Goal: Information Seeking & Learning: Learn about a topic

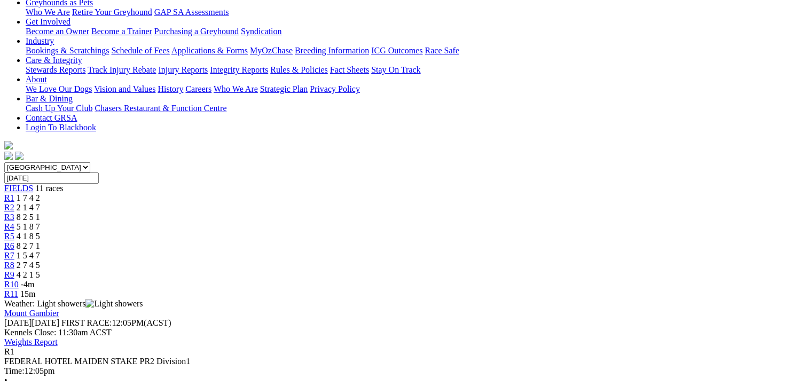
scroll to position [160, 0]
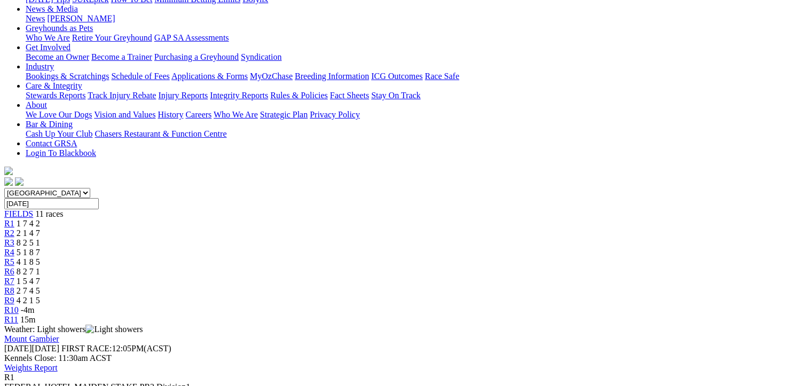
click at [40, 229] on span "2 1 4 7" at bounding box center [28, 233] width 23 height 9
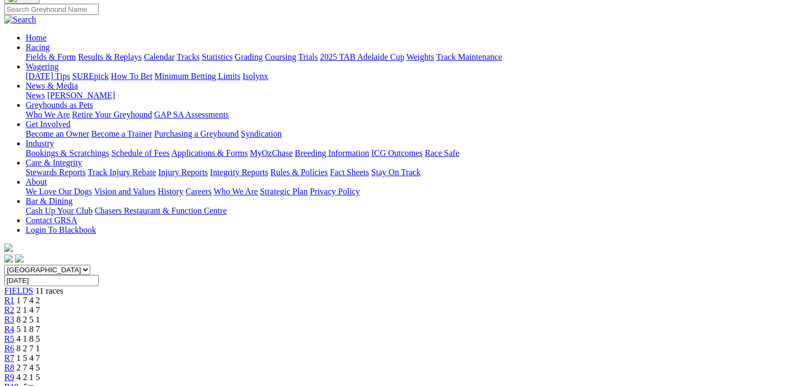
scroll to position [53, 0]
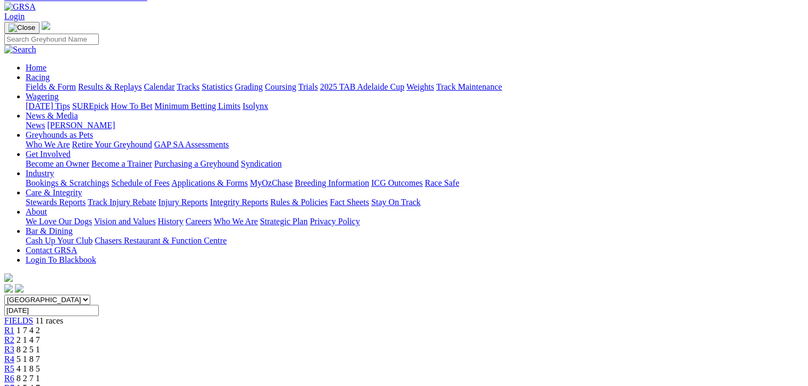
click at [14, 345] on span "R3" at bounding box center [9, 349] width 10 height 9
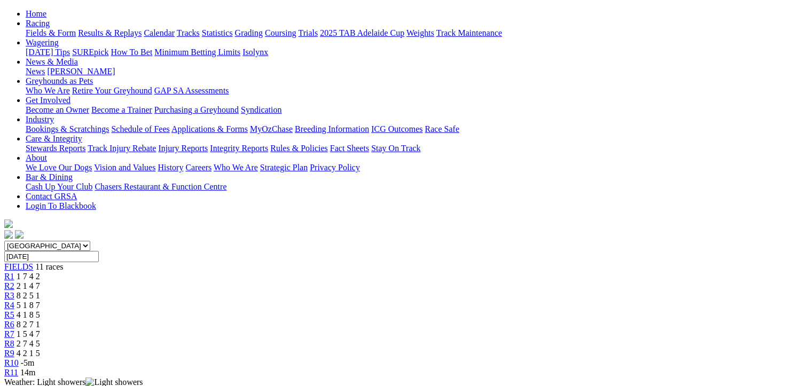
scroll to position [107, 0]
click at [14, 301] on span "R4" at bounding box center [9, 305] width 10 height 9
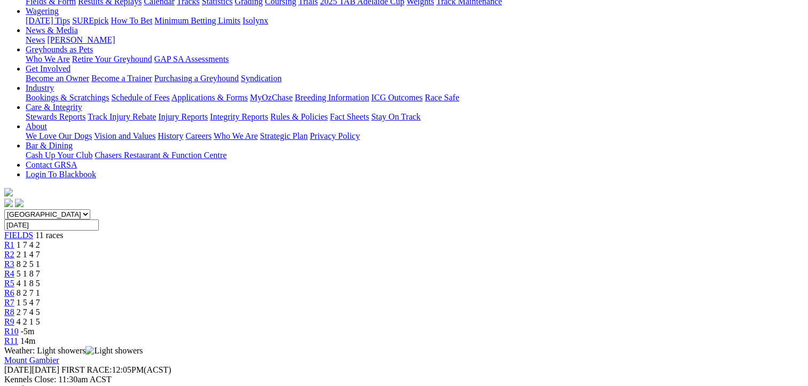
scroll to position [107, 0]
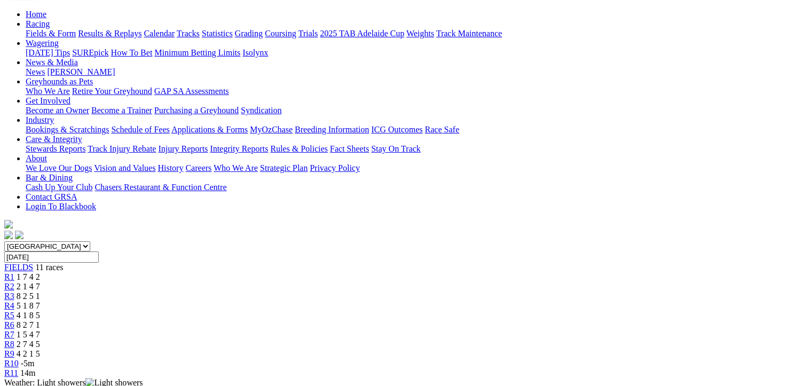
click at [14, 311] on span "R5" at bounding box center [9, 315] width 10 height 9
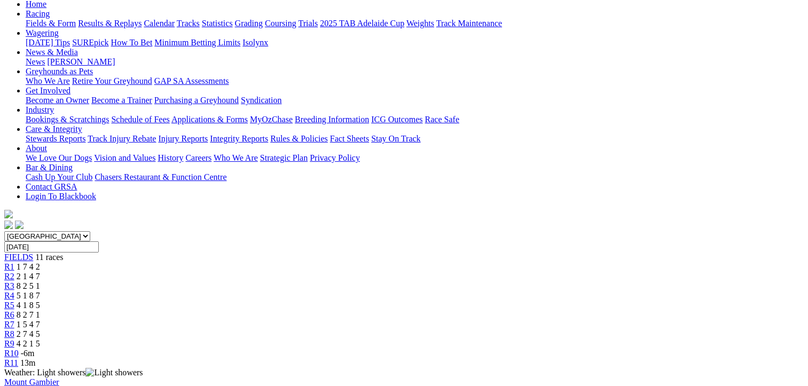
scroll to position [107, 0]
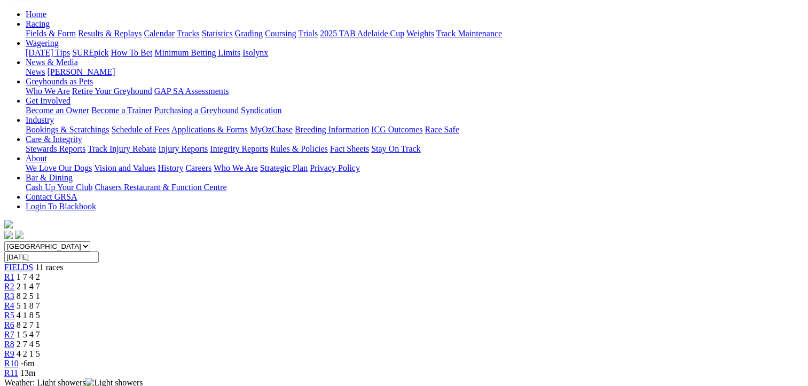
click at [14, 320] on span "R6" at bounding box center [9, 324] width 10 height 9
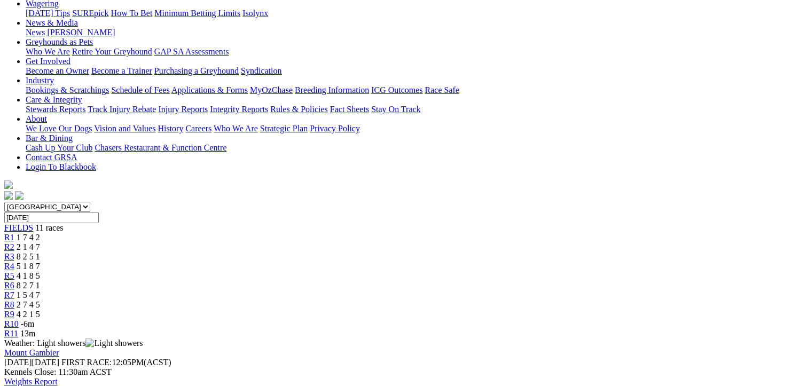
scroll to position [107, 0]
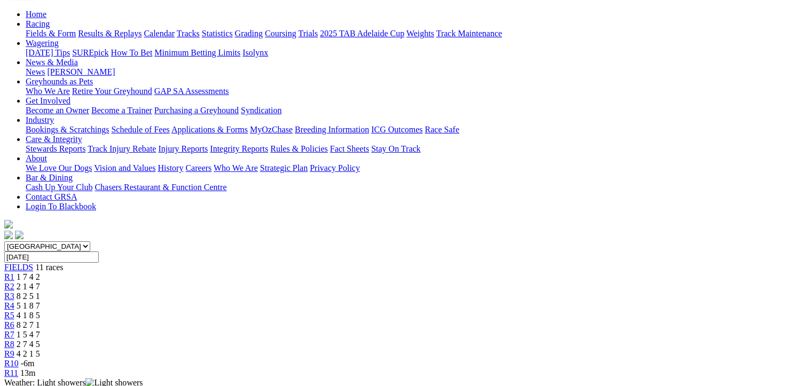
click at [14, 330] on span "R7" at bounding box center [9, 334] width 10 height 9
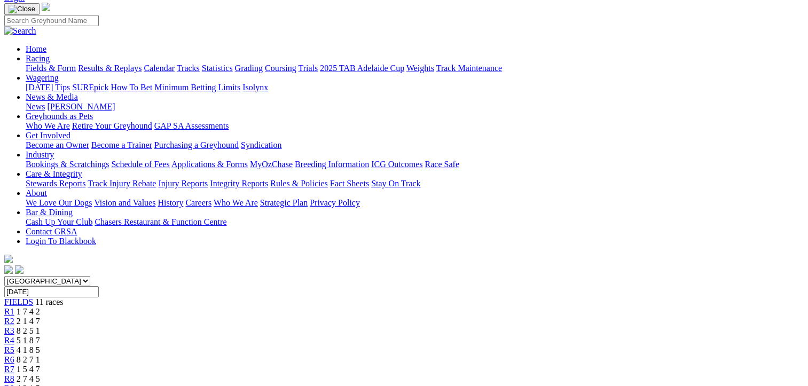
scroll to position [53, 0]
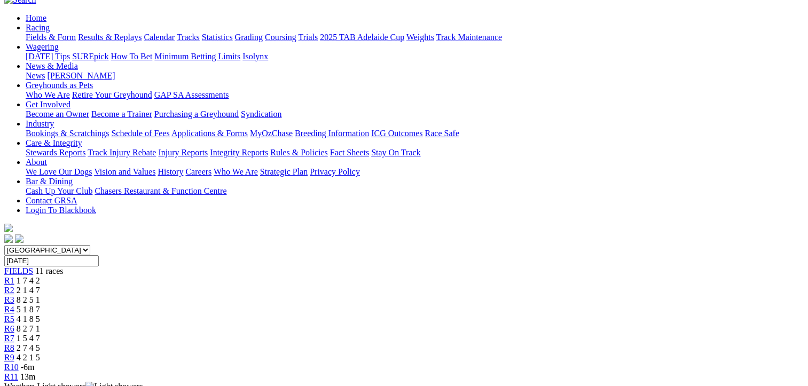
scroll to position [79, 0]
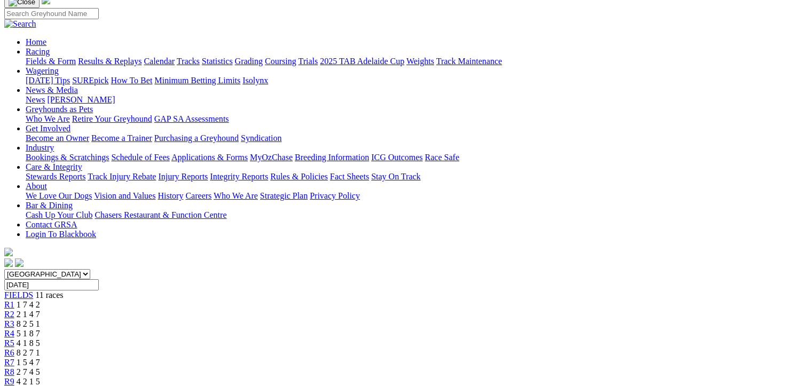
click at [14, 377] on span "R9" at bounding box center [9, 381] width 10 height 9
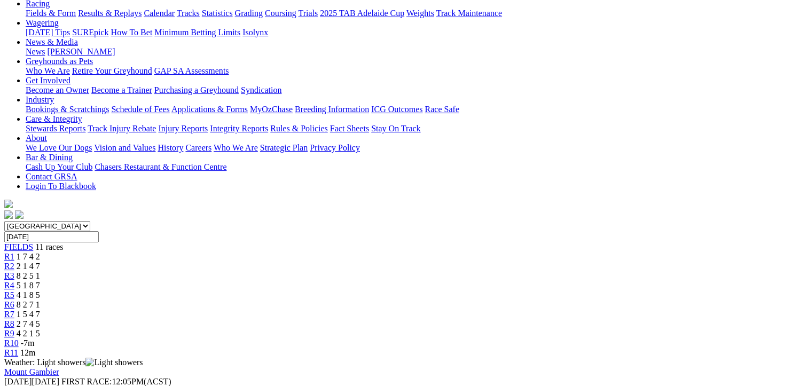
scroll to position [107, 0]
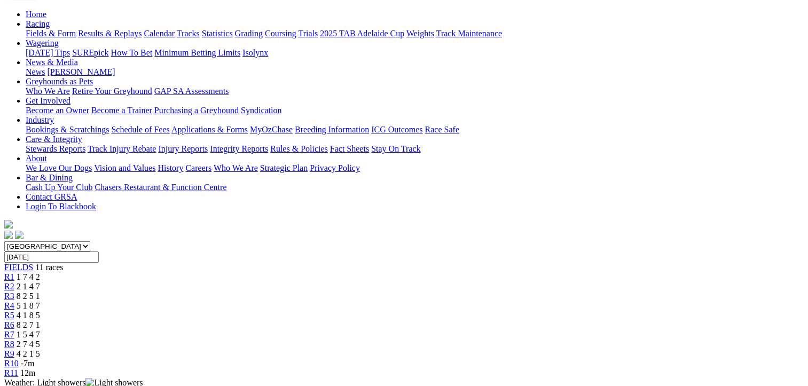
click at [19, 359] on span "R10" at bounding box center [11, 363] width 14 height 9
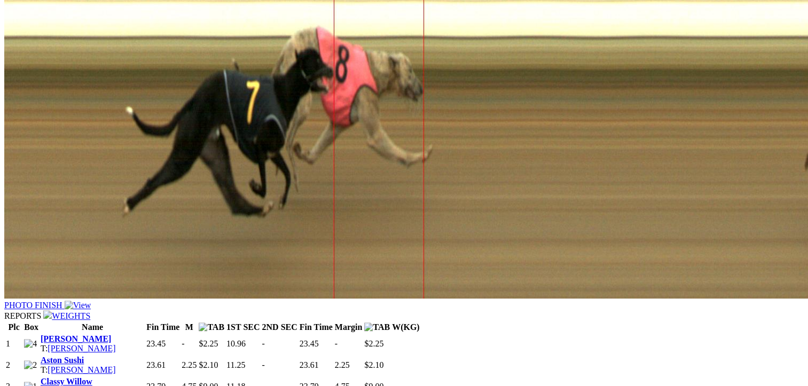
scroll to position [748, 0]
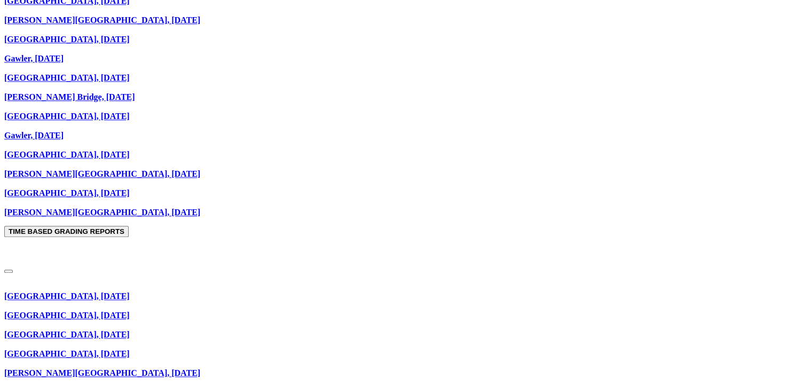
scroll to position [1228, 0]
